Goal: Task Accomplishment & Management: Manage account settings

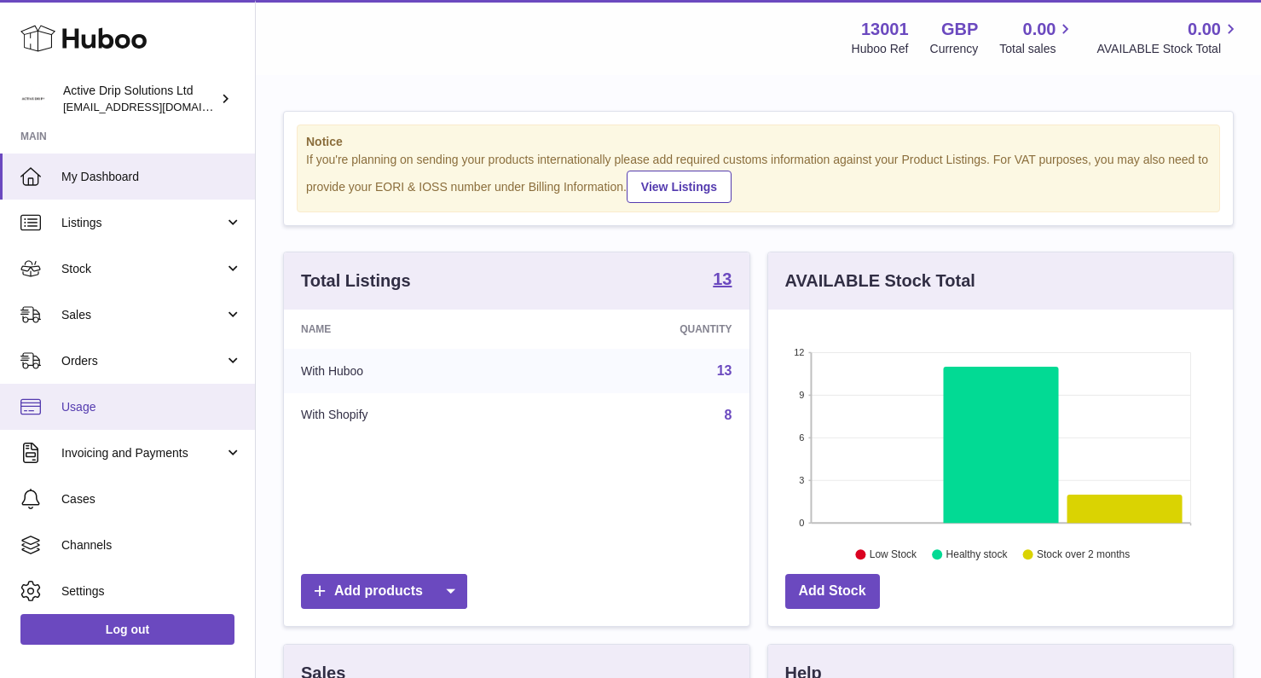
scroll to position [50, 0]
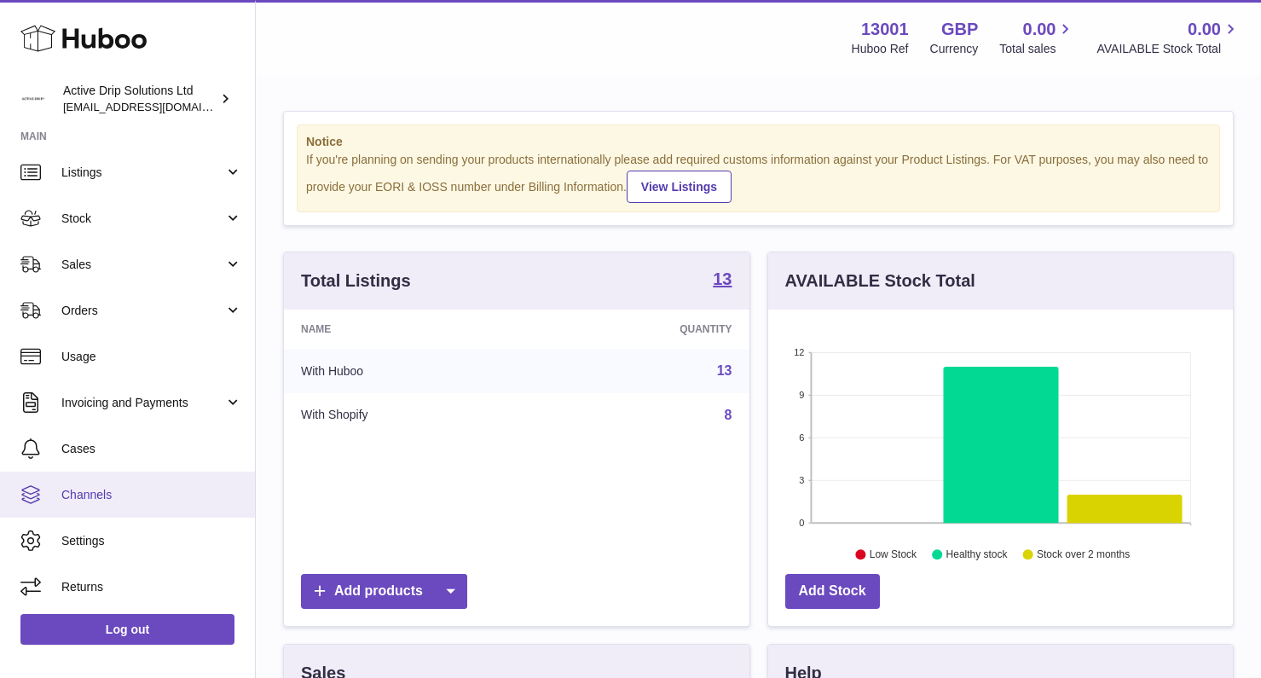
click at [119, 494] on span "Channels" at bounding box center [151, 495] width 181 height 16
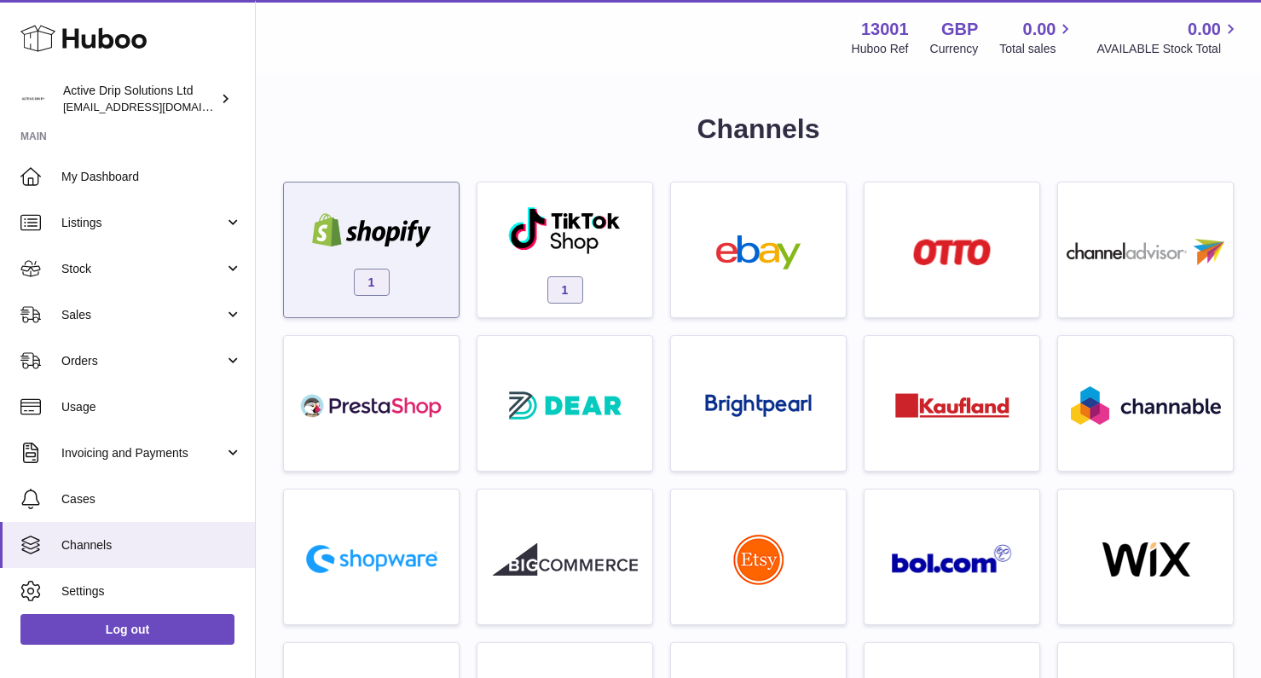
click at [386, 290] on span "1" at bounding box center [372, 282] width 36 height 27
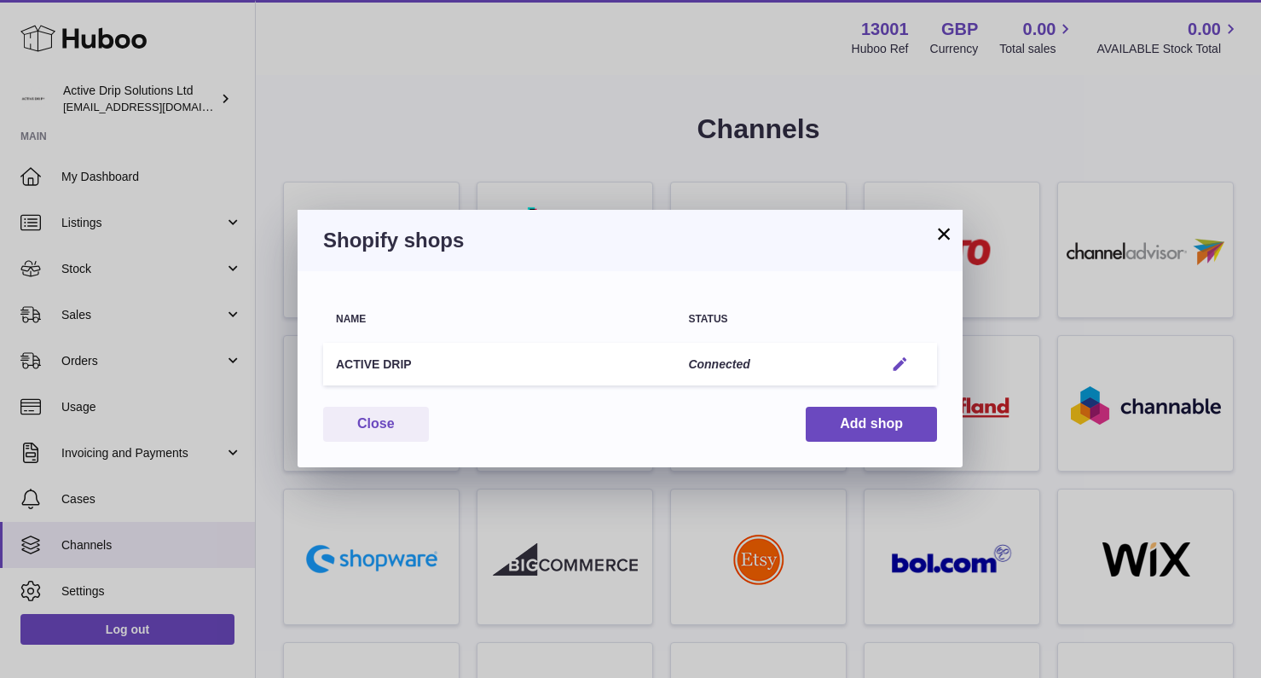
click at [904, 360] on em "button" at bounding box center [900, 365] width 18 height 18
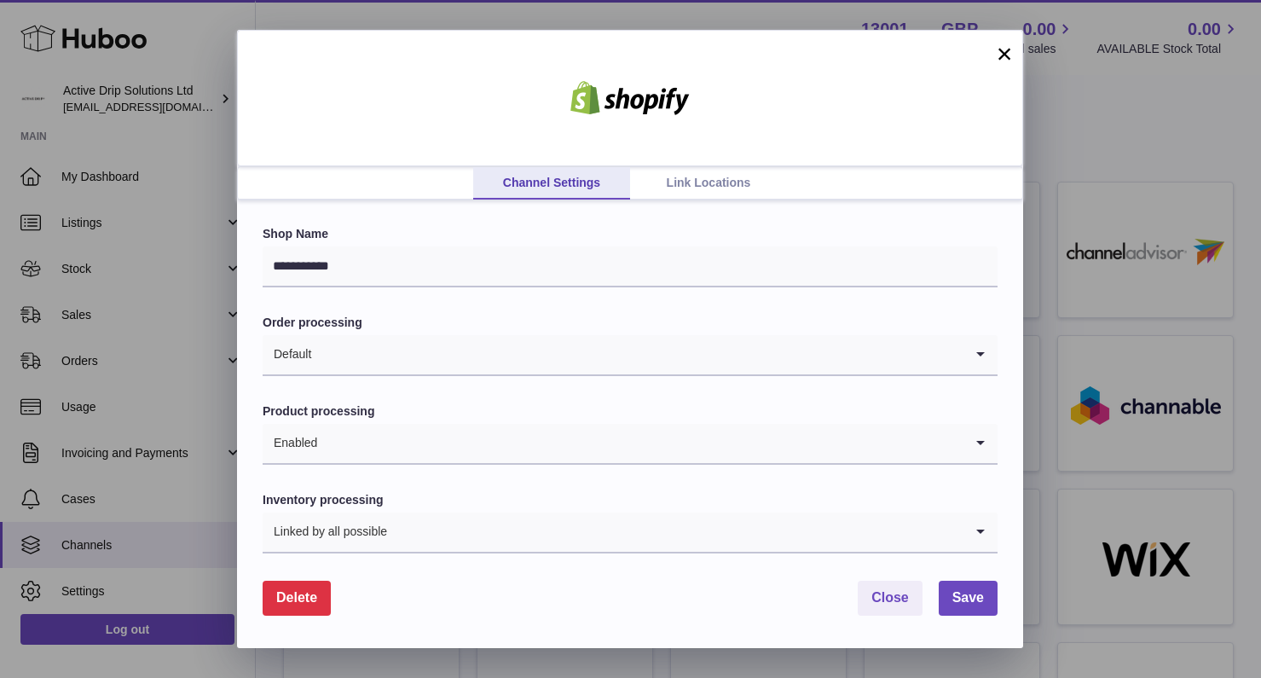
click at [689, 180] on link "Link Locations" at bounding box center [708, 183] width 157 height 32
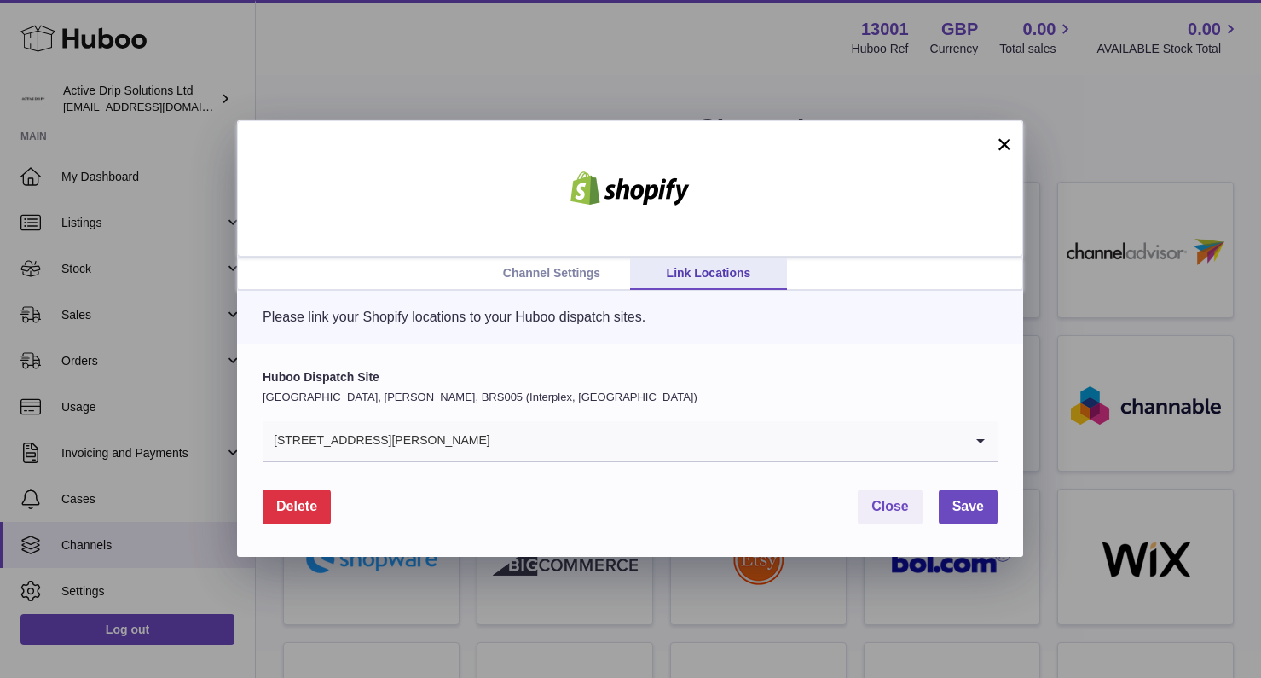
click at [1008, 142] on button "×" at bounding box center [1004, 144] width 20 height 20
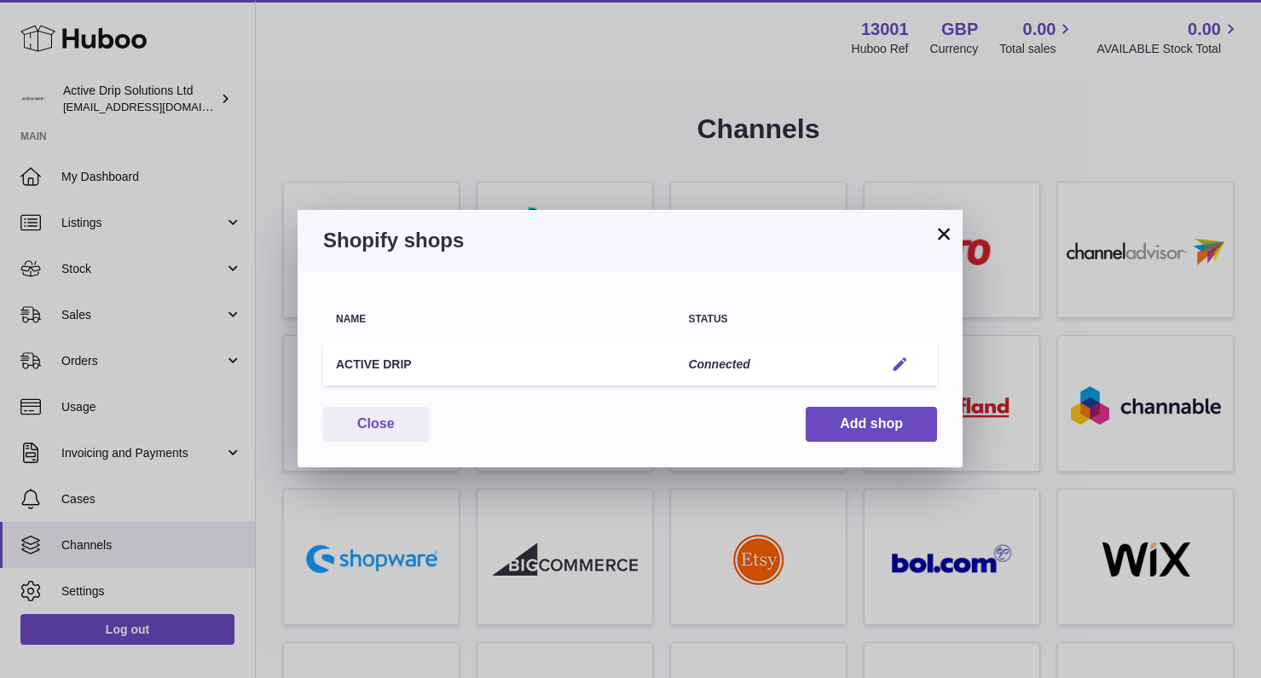
click at [906, 363] on em "button" at bounding box center [900, 365] width 18 height 18
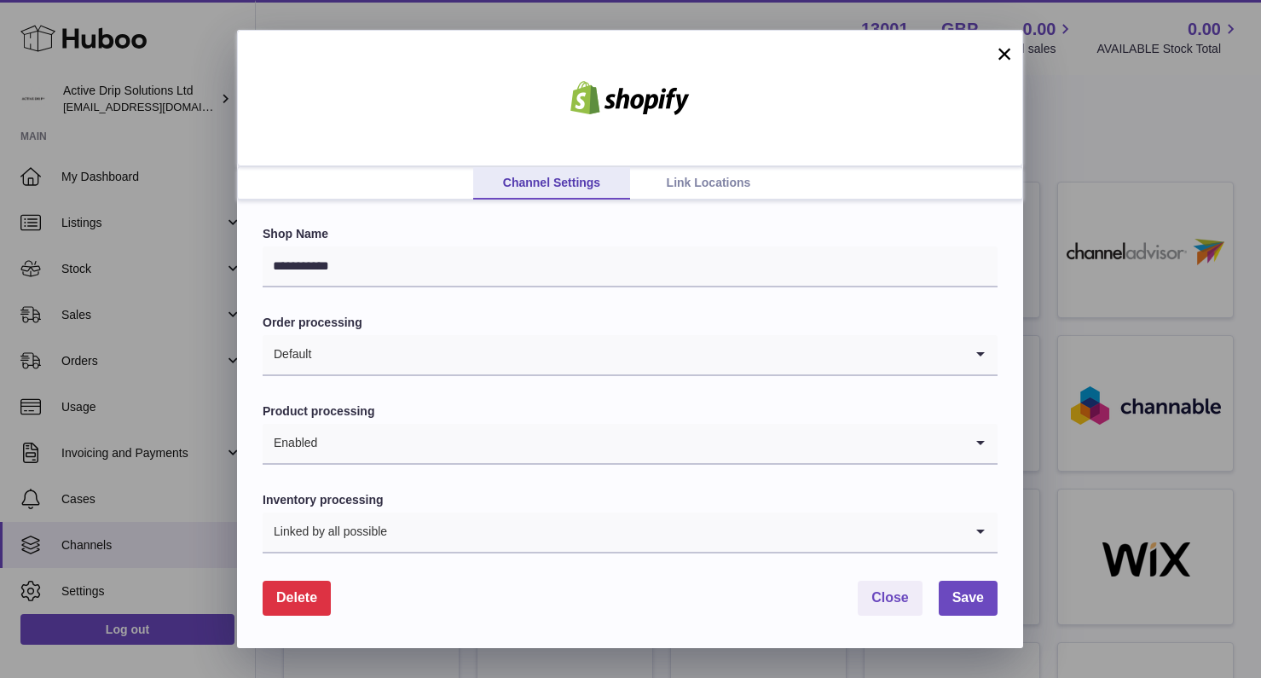
click at [721, 180] on link "Link Locations" at bounding box center [708, 183] width 157 height 32
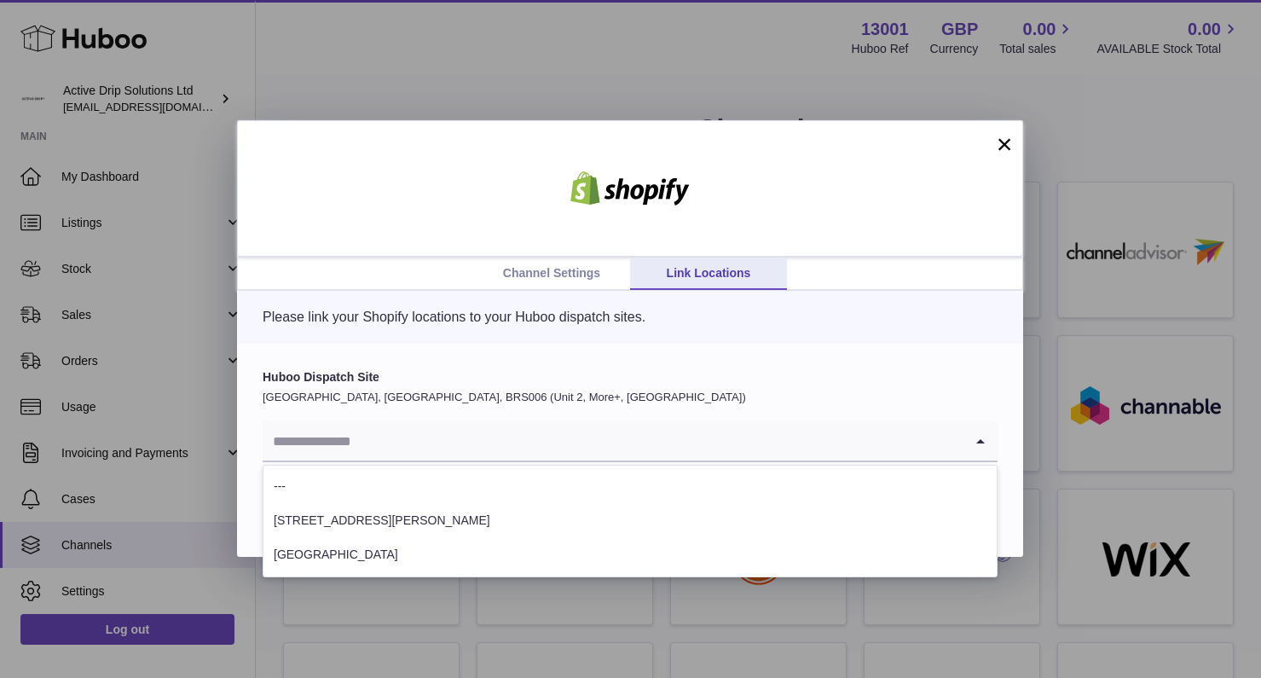
click at [439, 426] on input "Search for option" at bounding box center [613, 440] width 701 height 39
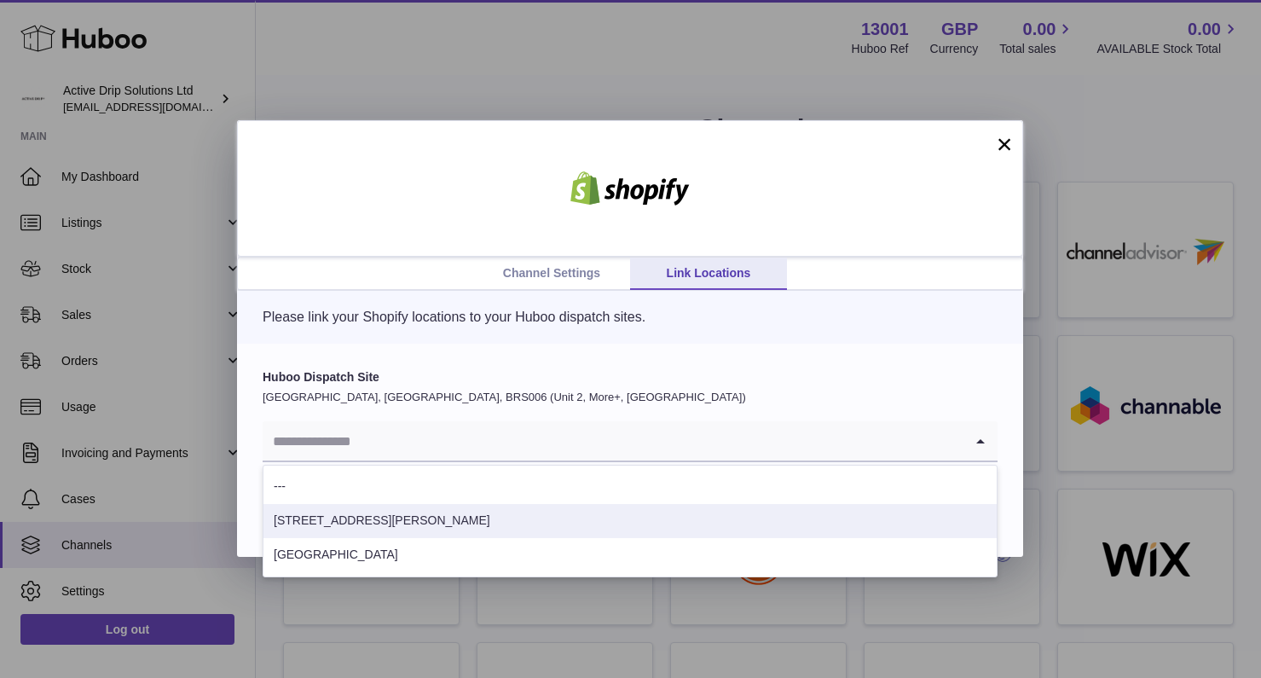
click at [389, 527] on li "[STREET_ADDRESS][PERSON_NAME]" at bounding box center [630, 521] width 733 height 34
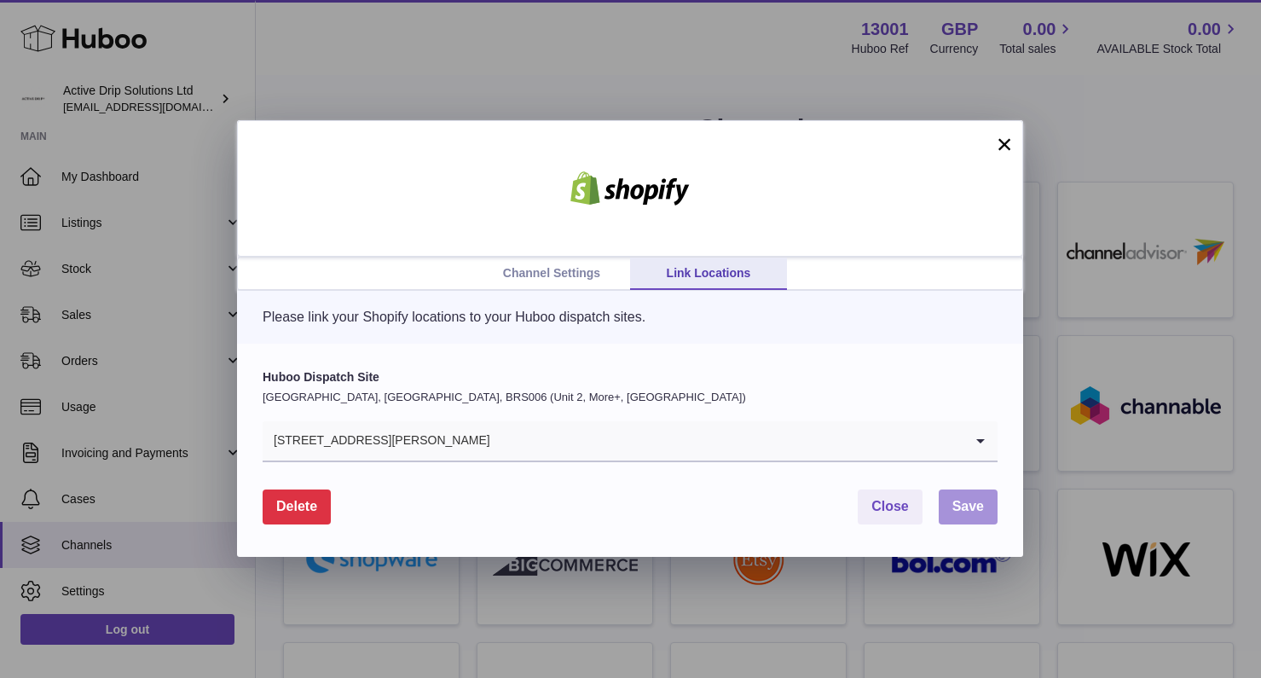
click at [979, 511] on span "Save" at bounding box center [969, 506] width 32 height 14
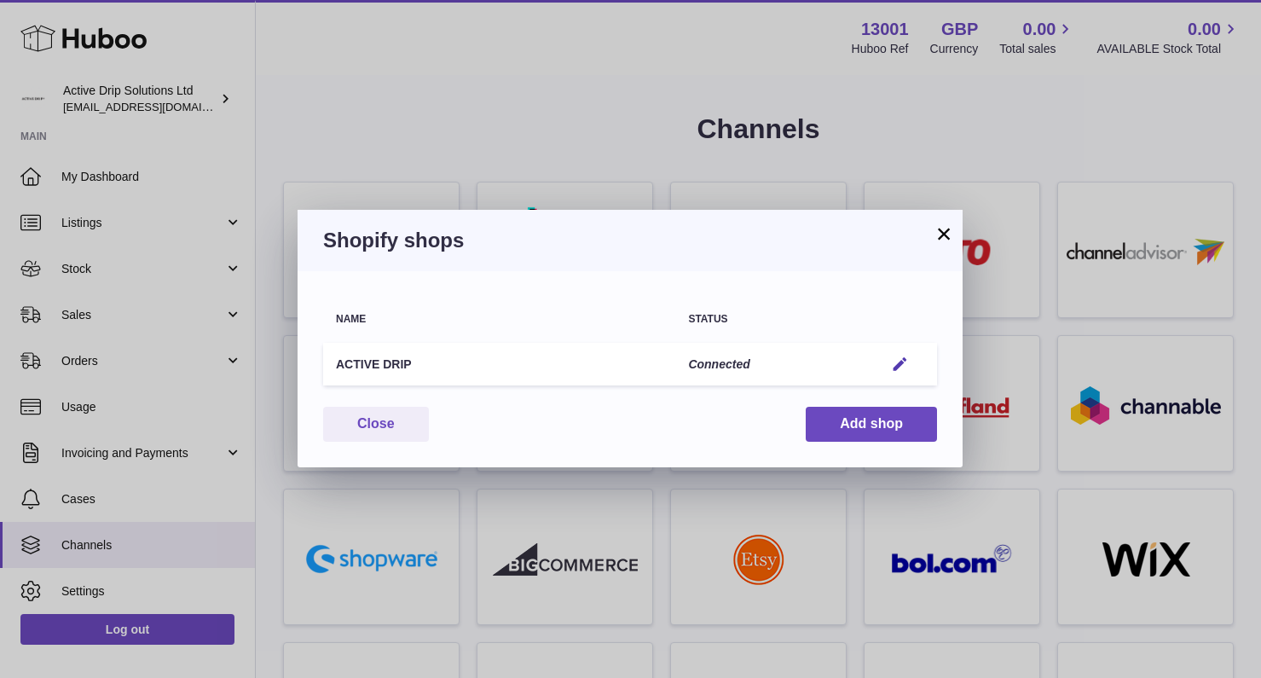
click at [944, 231] on button "×" at bounding box center [944, 233] width 20 height 20
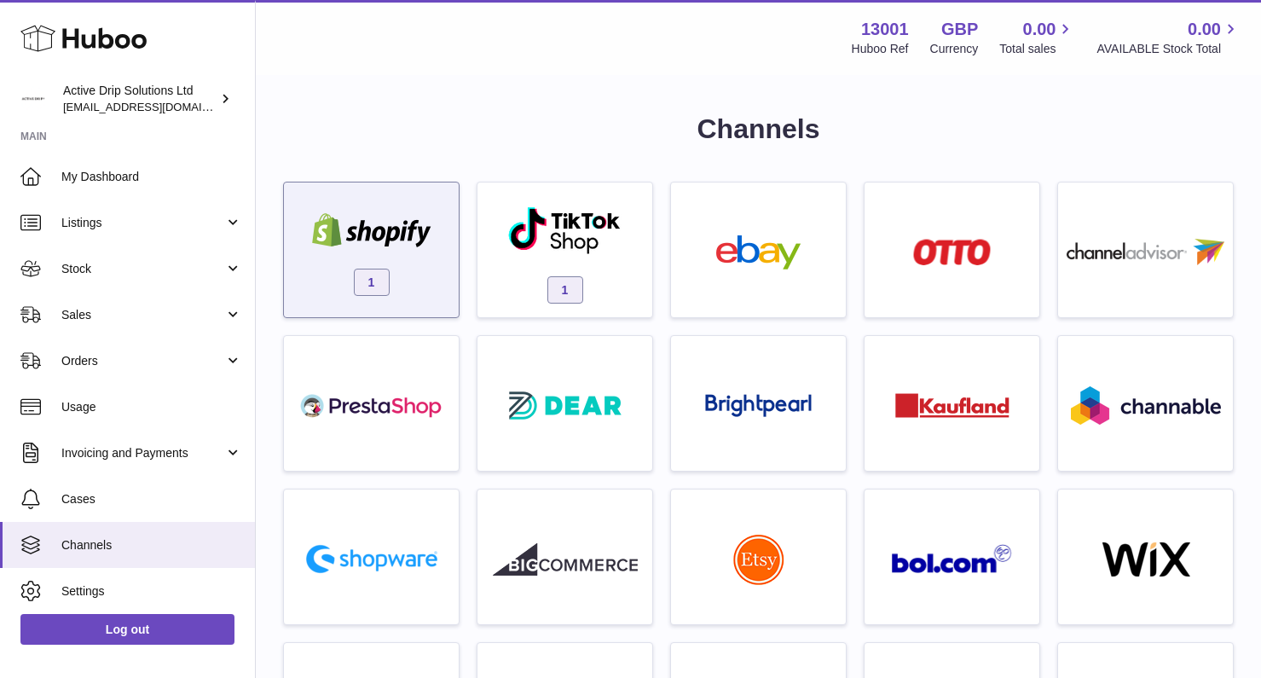
click at [339, 251] on div "1" at bounding box center [372, 254] width 158 height 109
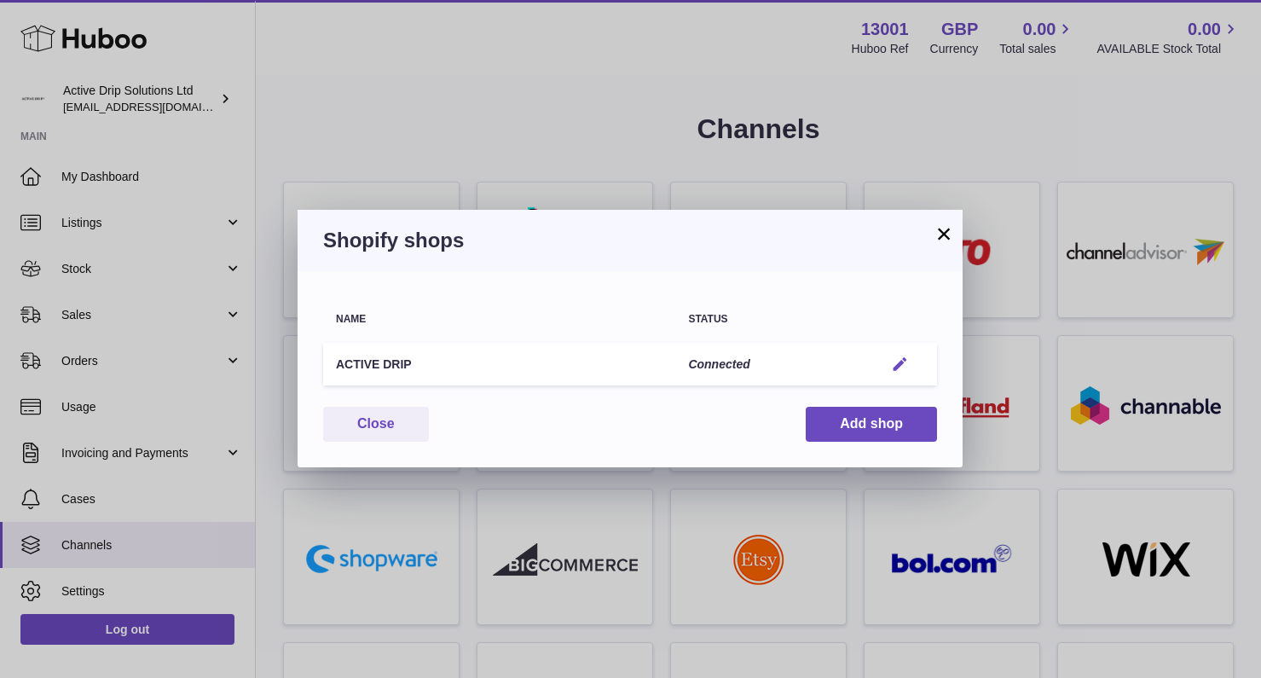
click at [895, 358] on em "button" at bounding box center [900, 365] width 18 height 18
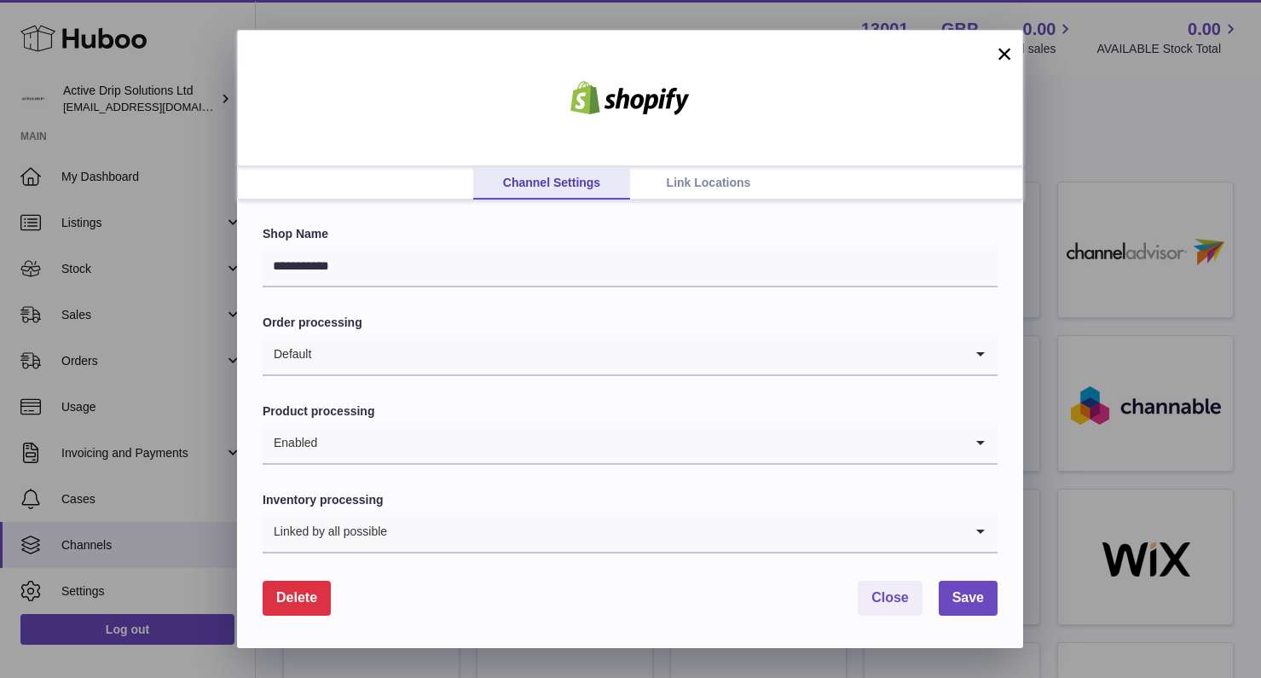
click at [692, 188] on link "Link Locations" at bounding box center [708, 183] width 157 height 32
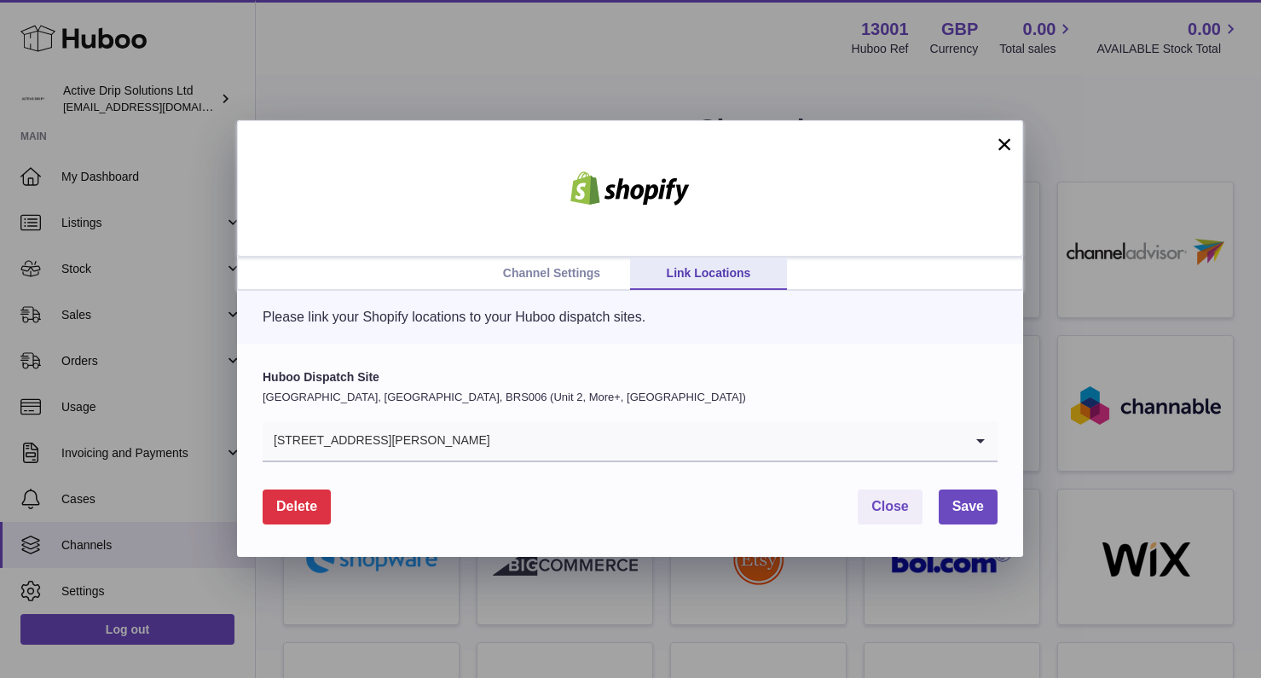
click at [996, 148] on button "×" at bounding box center [1004, 144] width 20 height 20
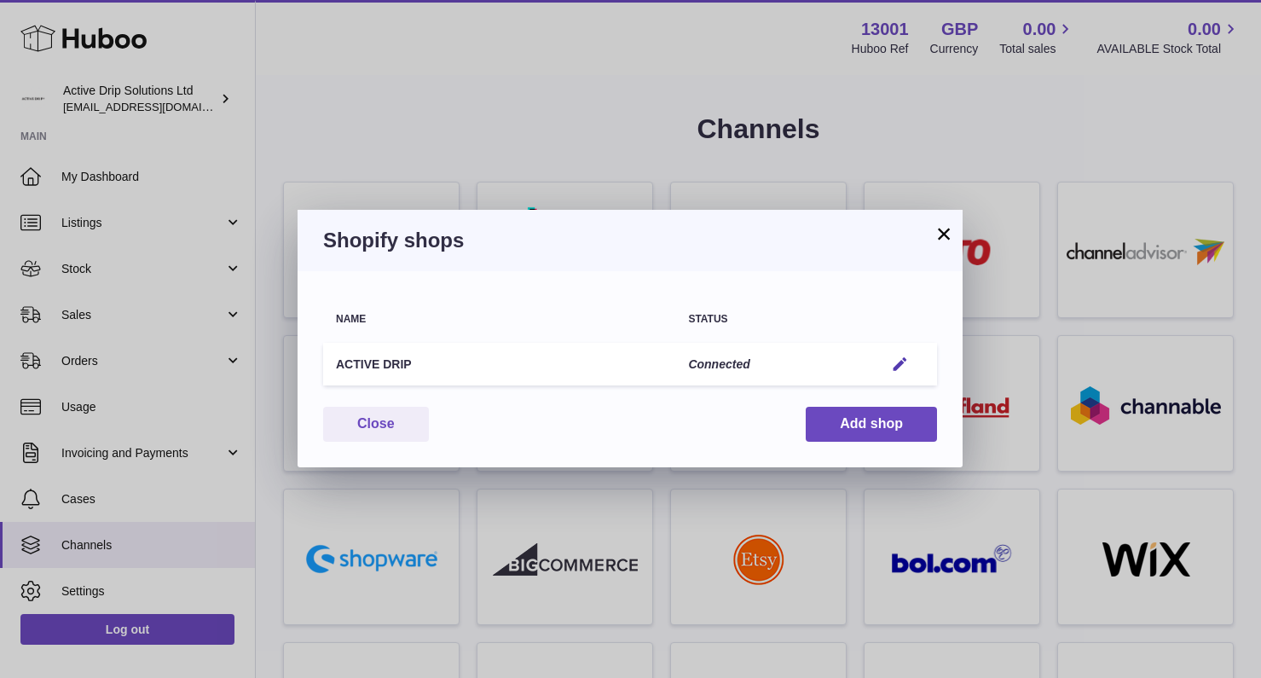
click at [943, 230] on button "×" at bounding box center [944, 233] width 20 height 20
